Goal: Task Accomplishment & Management: Manage account settings

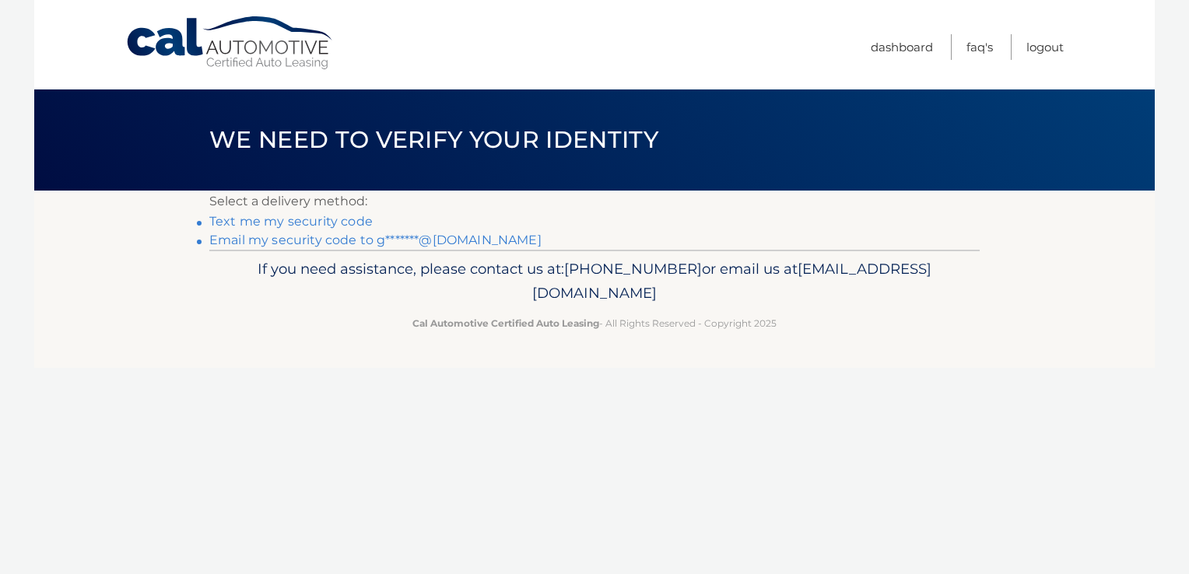
click at [334, 222] on link "Text me my security code" at bounding box center [290, 221] width 163 height 15
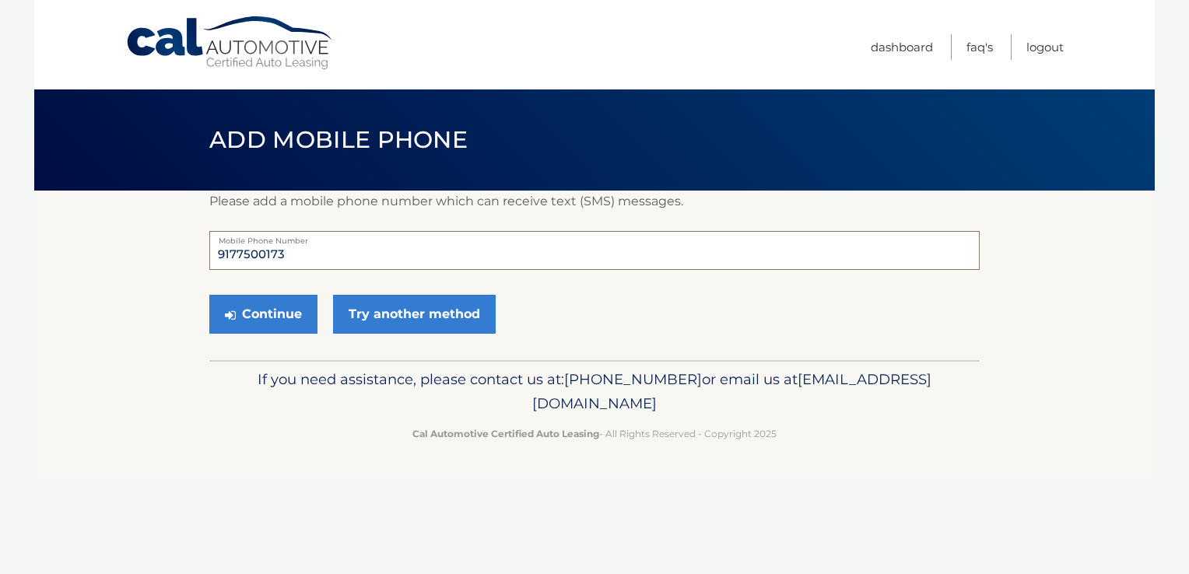
drag, startPoint x: 317, startPoint y: 252, endPoint x: 177, endPoint y: 254, distance: 140.0
click at [177, 254] on section "Please add a mobile phone number which can receive text (SMS) messages. 9177500…" at bounding box center [594, 276] width 1120 height 170
type input "6464890522"
click at [275, 313] on button "Continue" at bounding box center [263, 314] width 108 height 39
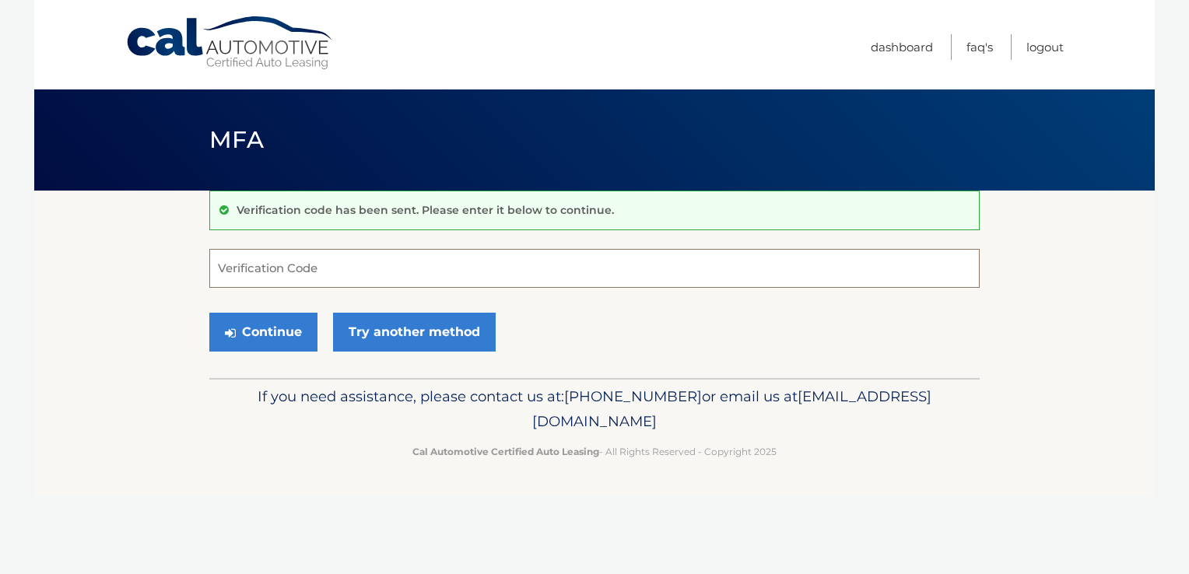
click at [278, 275] on input "Verification Code" at bounding box center [594, 268] width 770 height 39
type input "010165"
click at [270, 329] on button "Continue" at bounding box center [263, 332] width 108 height 39
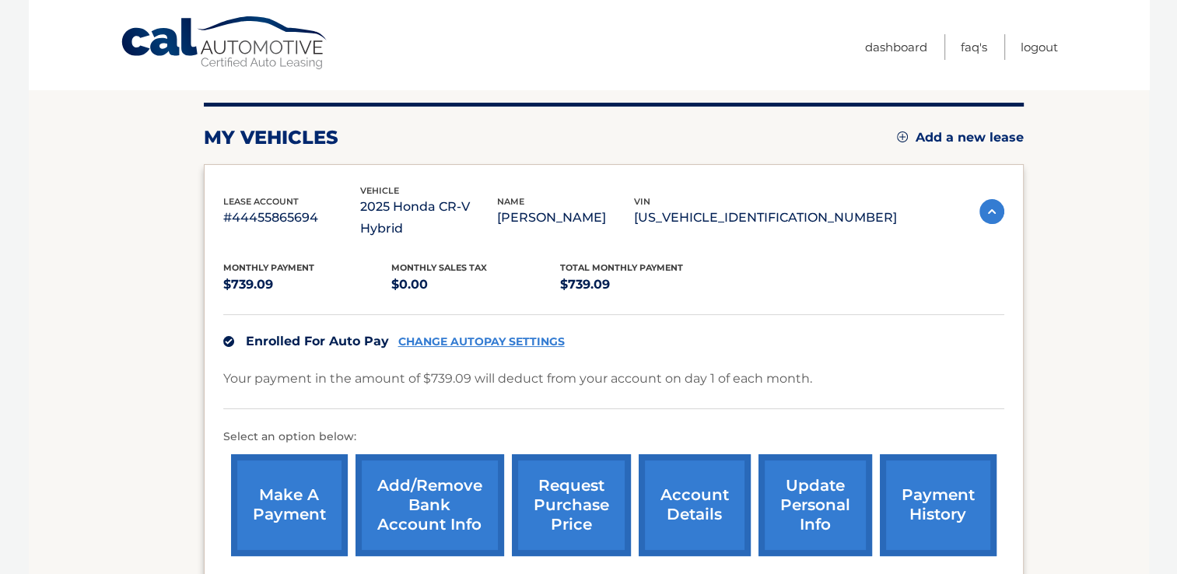
scroll to position [33, 0]
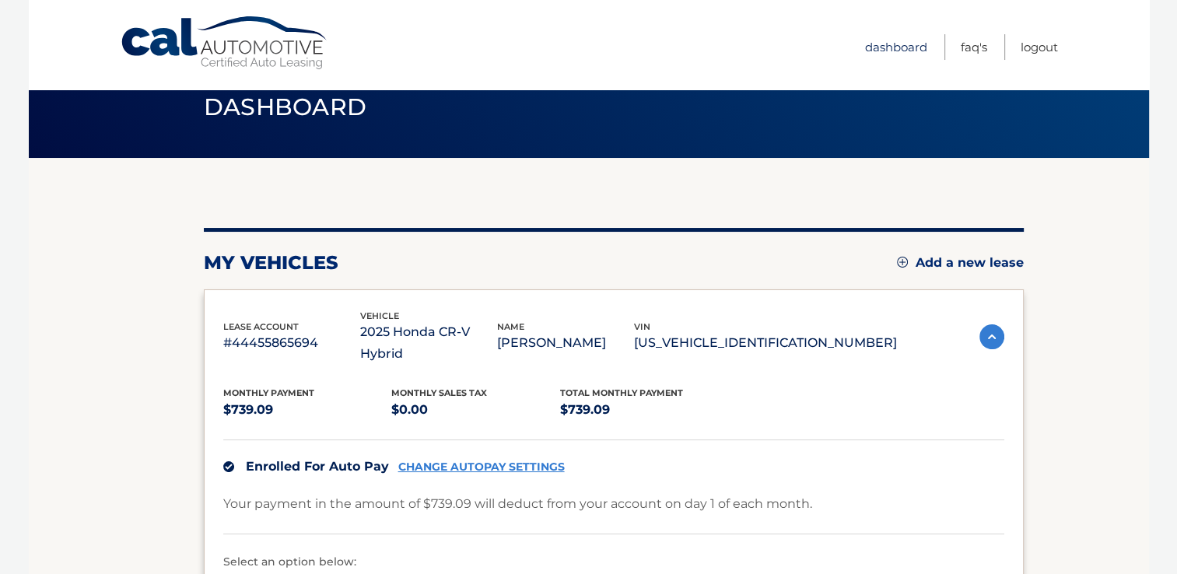
click at [903, 45] on link "Dashboard" at bounding box center [896, 47] width 62 height 26
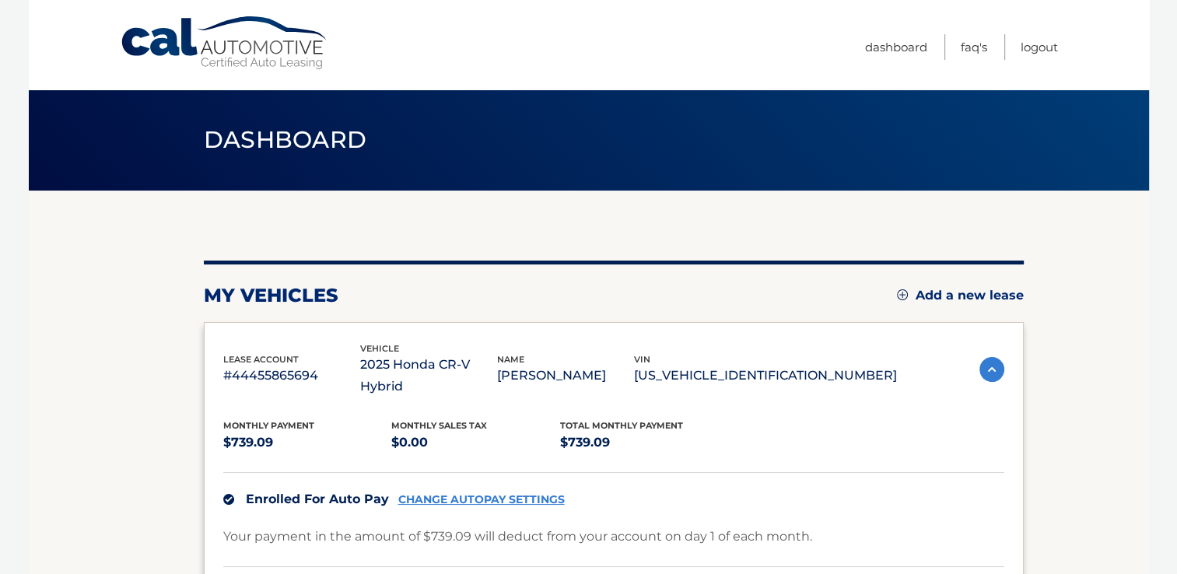
click at [979, 364] on img at bounding box center [991, 369] width 25 height 25
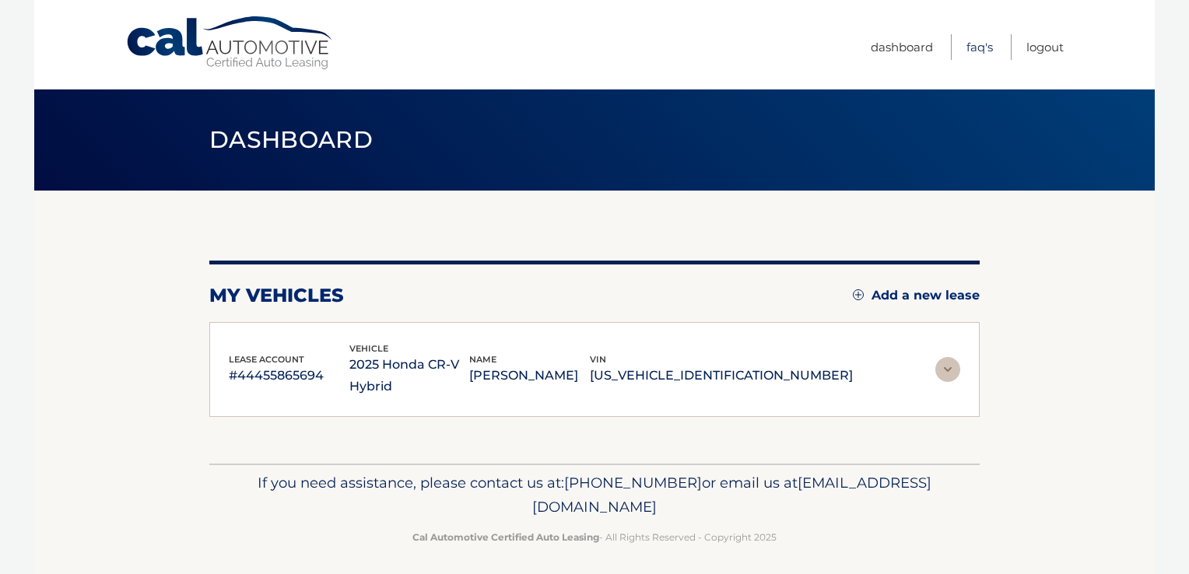
click at [984, 46] on link "FAQ's" at bounding box center [979, 47] width 26 height 26
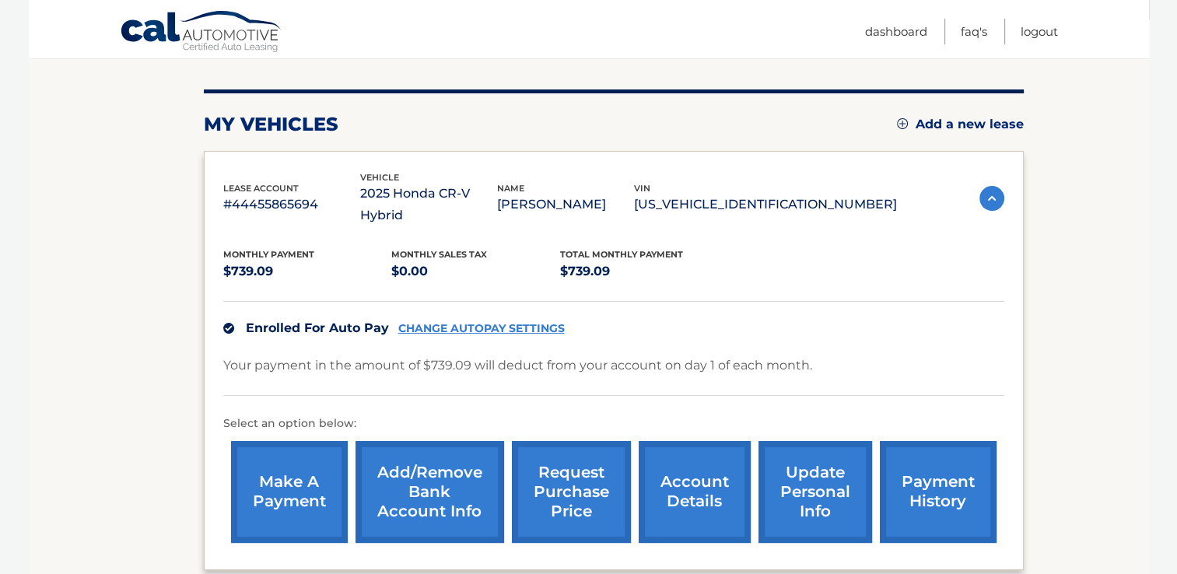
scroll to position [163, 0]
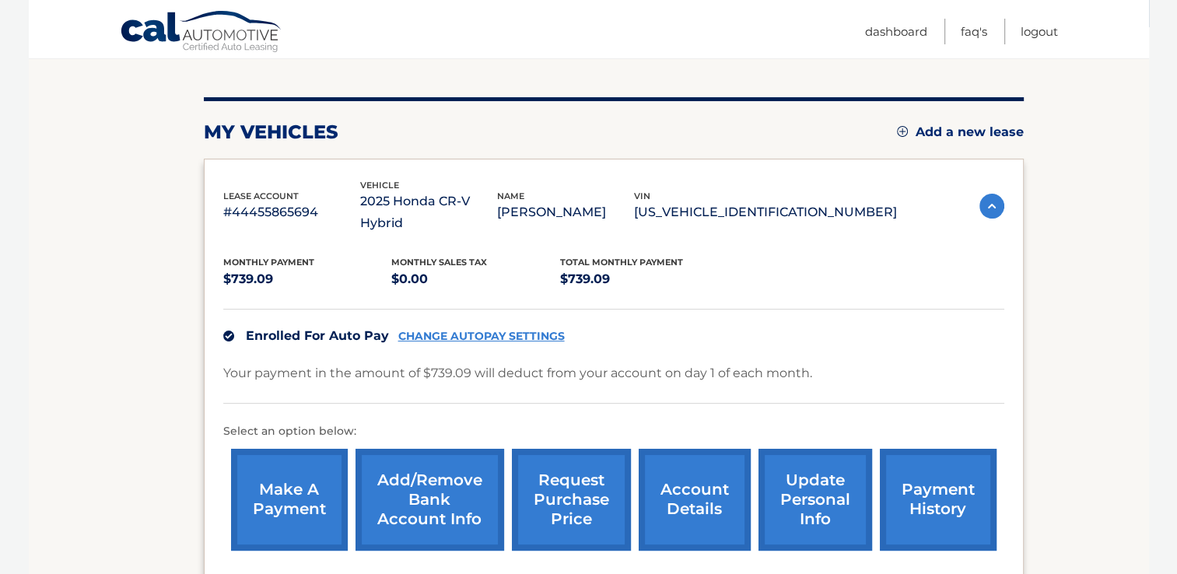
click at [933, 474] on link "payment history" at bounding box center [938, 500] width 117 height 102
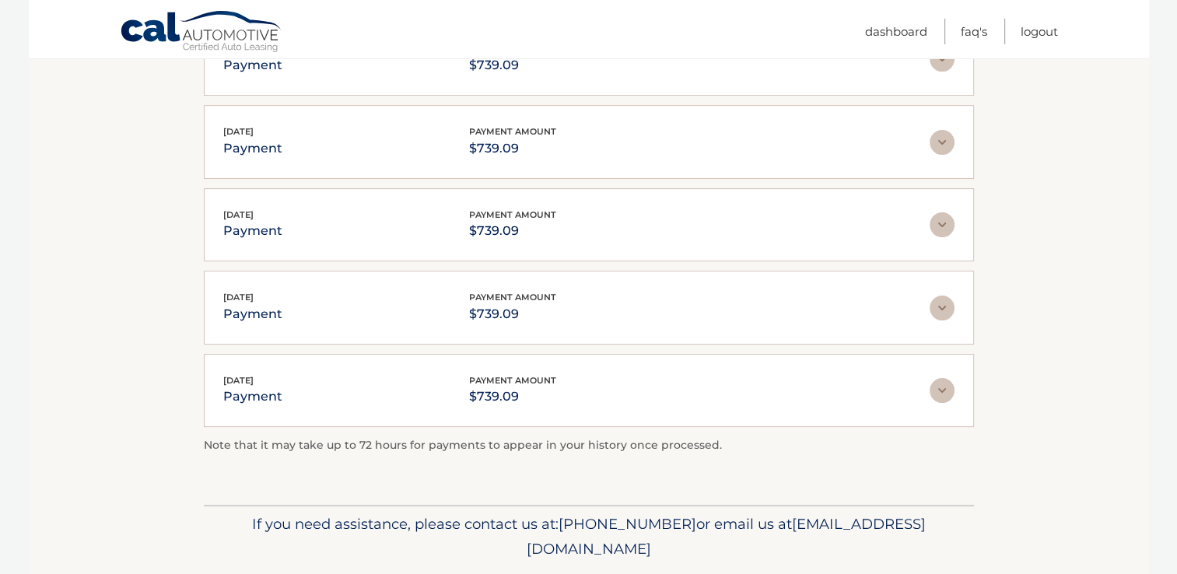
scroll to position [401, 0]
